Goal: Ask a question

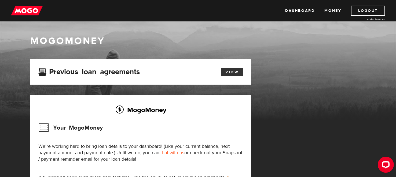
click at [234, 72] on link "View" at bounding box center [232, 72] width 22 height 8
click at [232, 72] on link "View" at bounding box center [232, 72] width 22 height 8
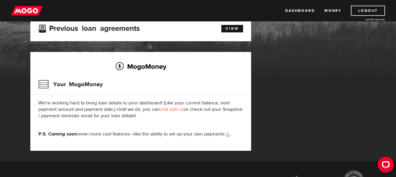
scroll to position [51, 0]
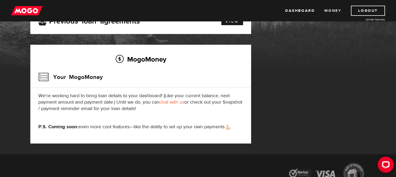
click at [331, 11] on link "Money" at bounding box center [332, 11] width 17 height 10
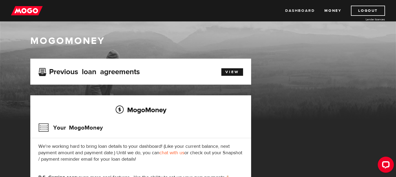
click at [307, 9] on link "Dashboard" at bounding box center [300, 11] width 30 height 10
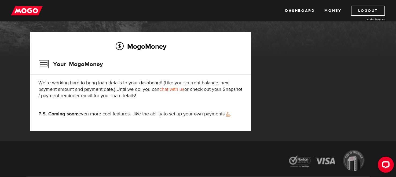
scroll to position [60, 0]
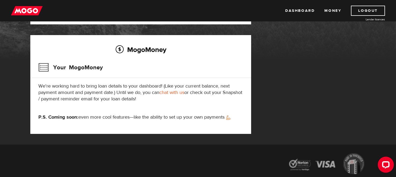
click at [179, 94] on link "chat with us" at bounding box center [171, 93] width 25 height 6
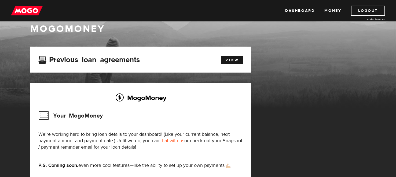
scroll to position [0, 0]
